Goal: Find specific page/section: Find specific page/section

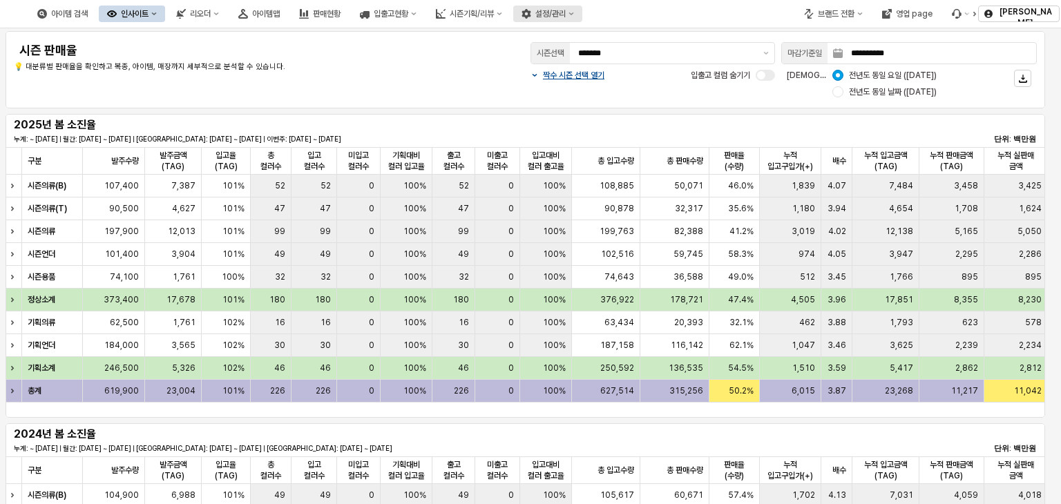
click at [574, 15] on icon "설정/관리" at bounding box center [571, 14] width 6 height 6
click at [698, 20] on div "아이템 검색 인사이트 리오더 아이템맵 판매현황 입출고현황 시즌기획/리뷰 설정/관리" at bounding box center [397, 13] width 795 height 29
click at [30, 25] on div "아이템 검색 인사이트 리오더 아이템맵 판매현황 입출고현황 시즌기획/리뷰 설정/관리" at bounding box center [397, 13] width 795 height 29
click at [7, 19] on img at bounding box center [7, 14] width 0 height 17
